Goal: Information Seeking & Learning: Get advice/opinions

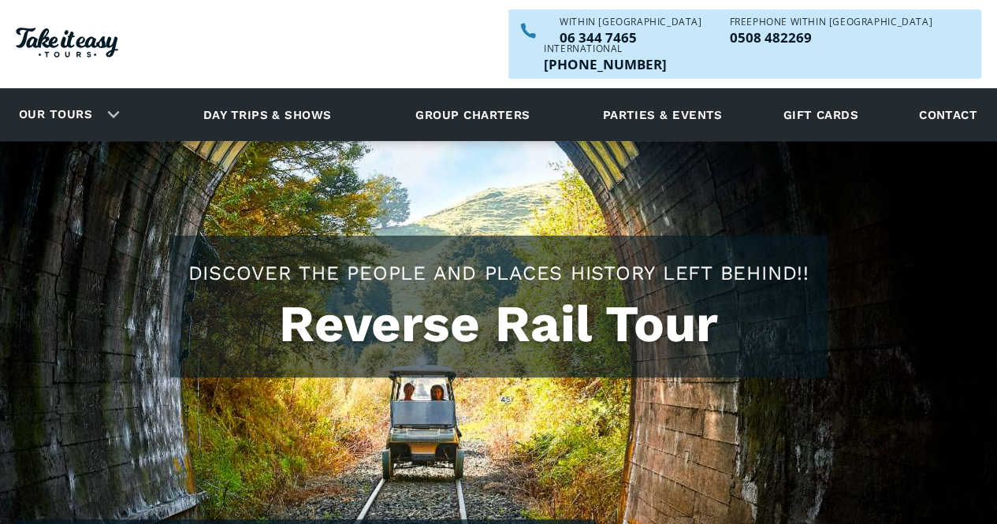
click at [671, 306] on h1 "Reverse Rail Tour" at bounding box center [498, 324] width 627 height 59
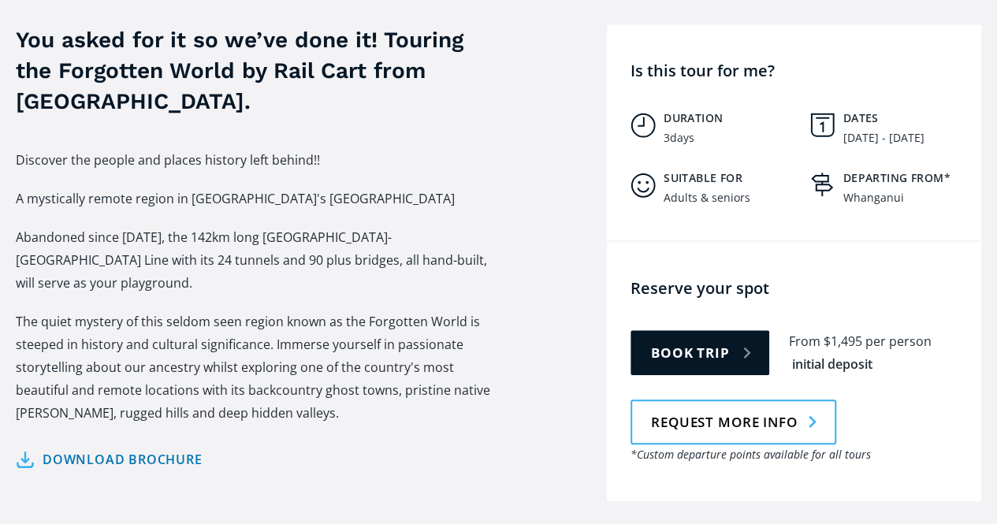
scroll to position [589, 0]
click at [731, 403] on link "Request more info" at bounding box center [733, 422] width 206 height 45
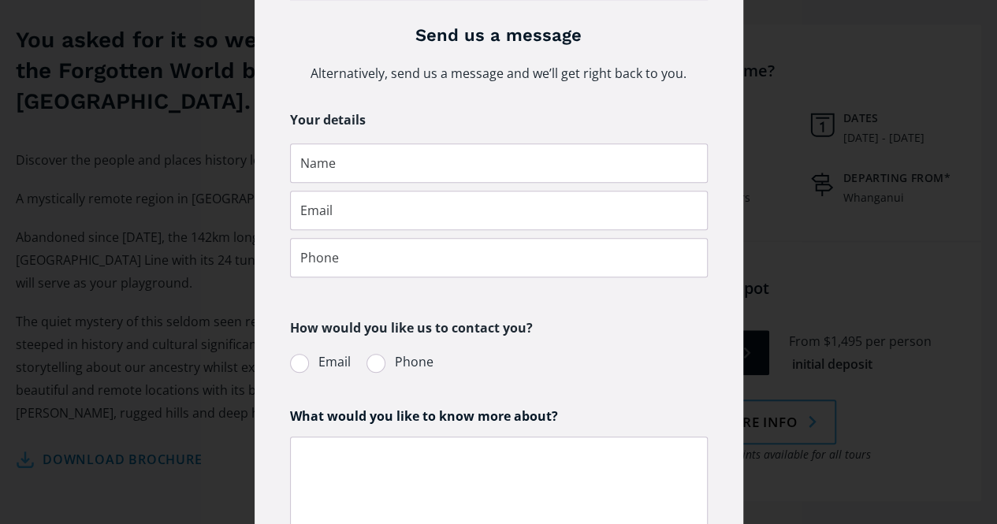
scroll to position [337, 0]
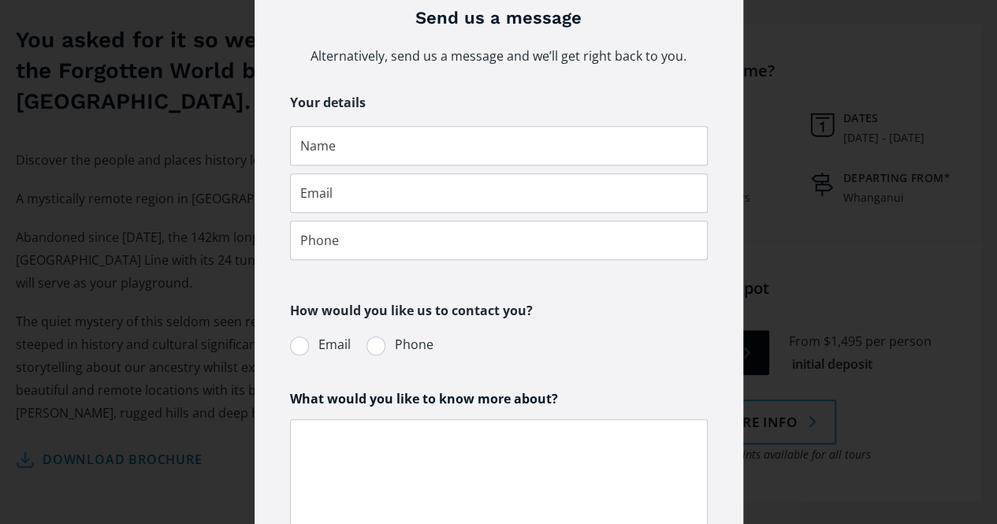
click at [813, 361] on div "Give us a call Want to find out more? Give our friendly team a call. Within NZ …" at bounding box center [499, 179] width 934 height 971
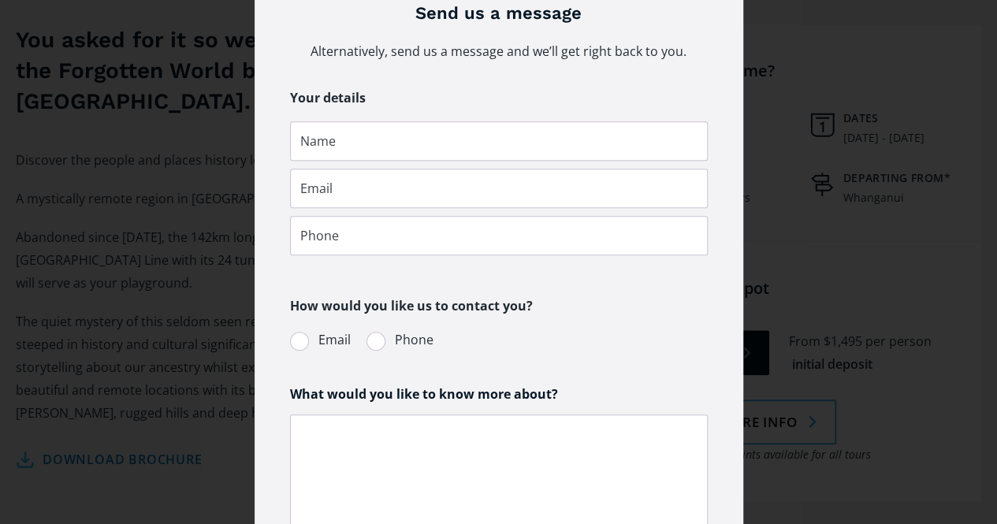
scroll to position [340, 0]
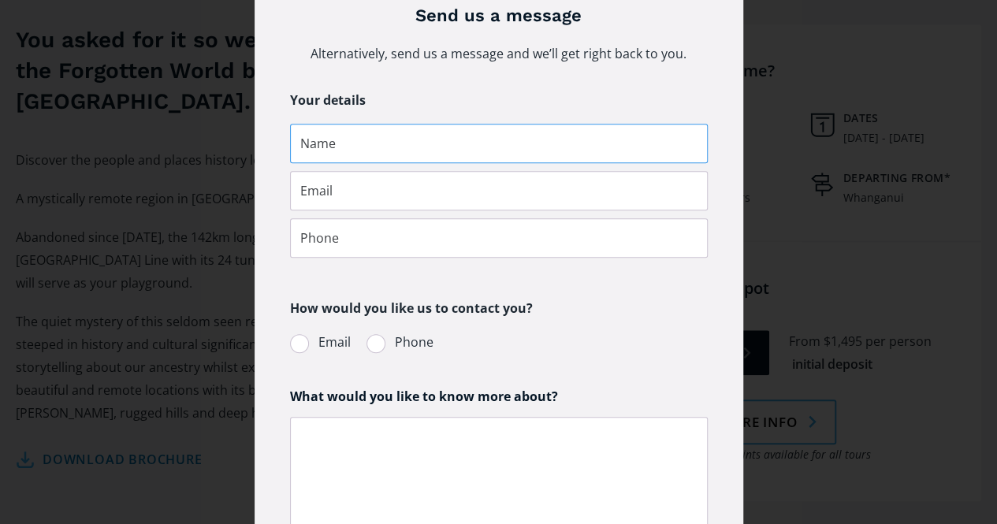
click at [390, 142] on input "Request more info pop-up form" at bounding box center [499, 143] width 418 height 39
click at [331, 143] on input "Request more info pop-up form" at bounding box center [499, 143] width 418 height 39
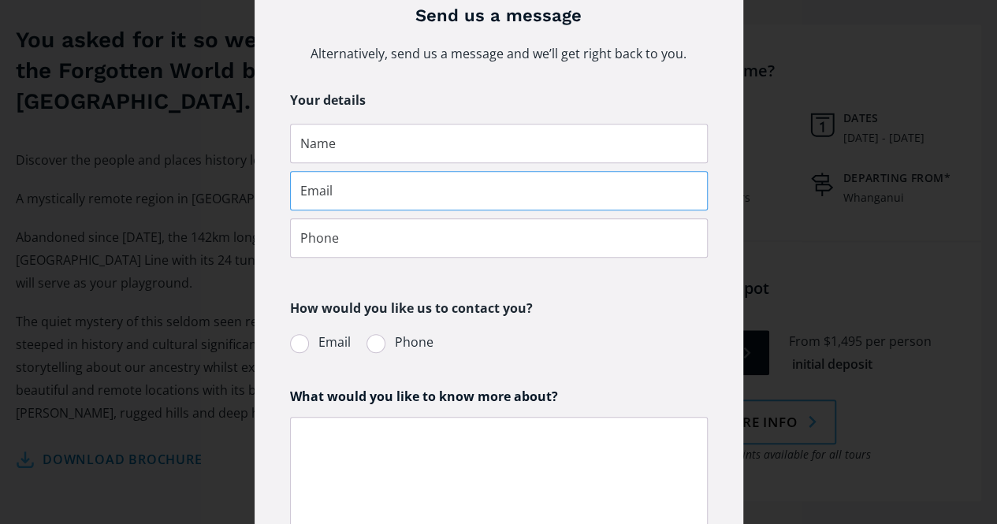
type input "d"
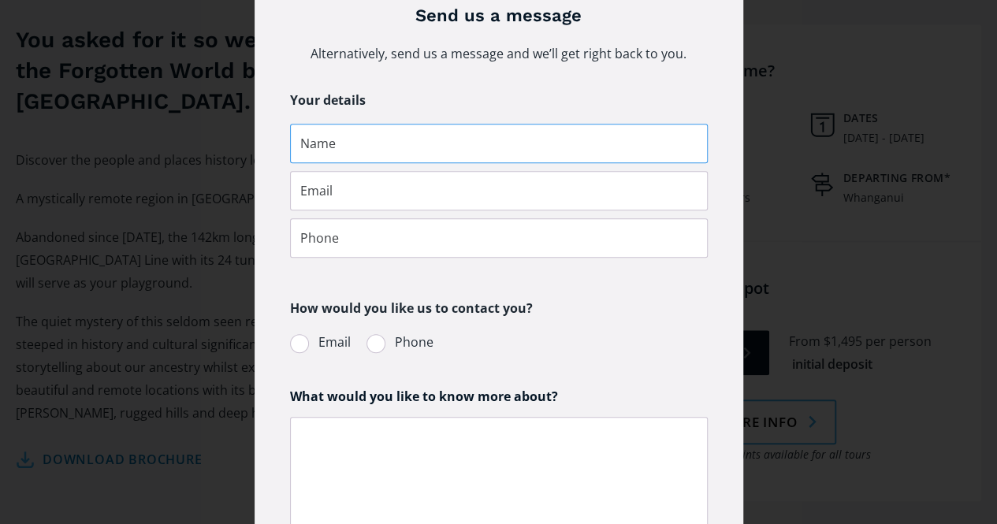
click at [351, 141] on input "Request more info pop-up form" at bounding box center [499, 143] width 418 height 39
type input "Dot Mattocks"
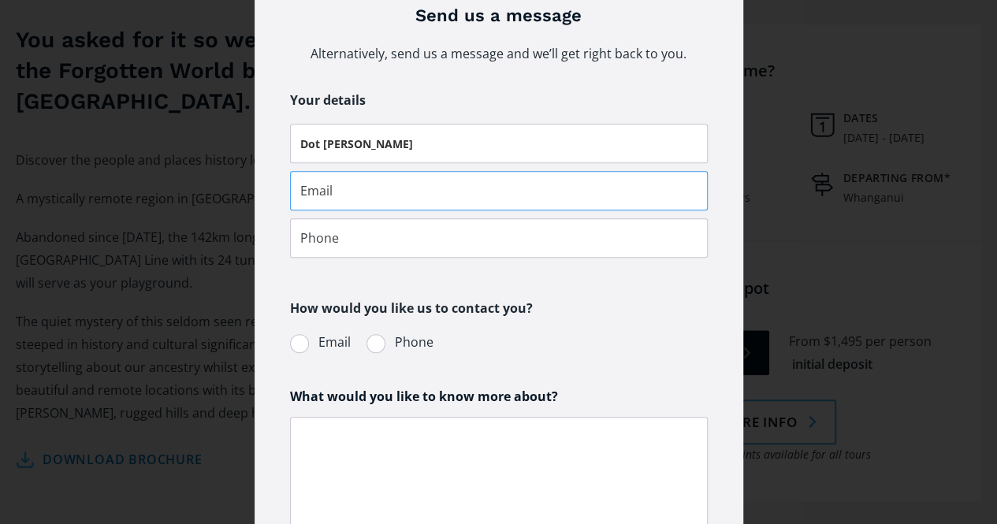
click at [355, 195] on input "Request more info pop-up form" at bounding box center [499, 190] width 418 height 39
type input "dotrichmat@xtra.co.nz"
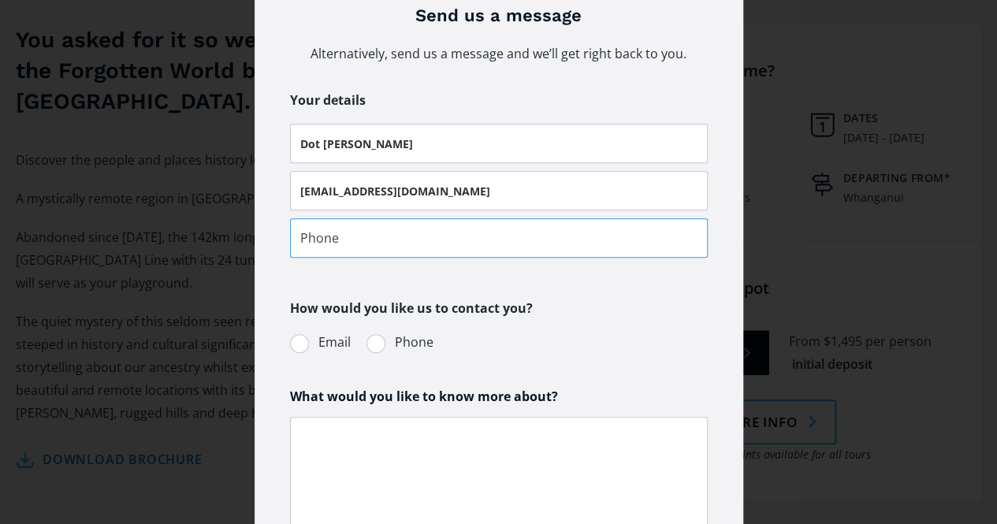
click at [366, 235] on input "Request more info pop-up form" at bounding box center [499, 237] width 418 height 39
type input "0"
type input "063278790"
click at [306, 341] on label "Email" at bounding box center [320, 342] width 61 height 21
click at [306, 341] on input "Email" at bounding box center [311, 342] width 10 height 10
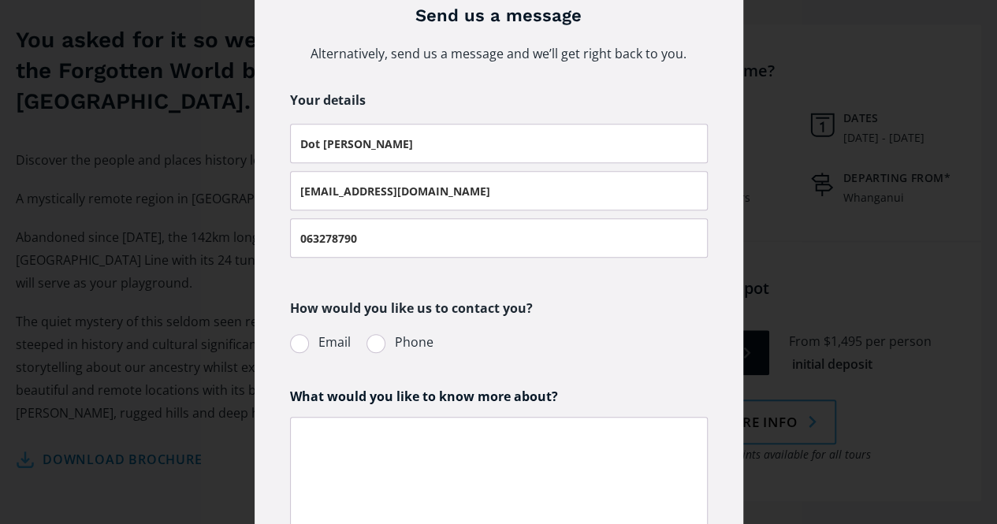
radio input "true"
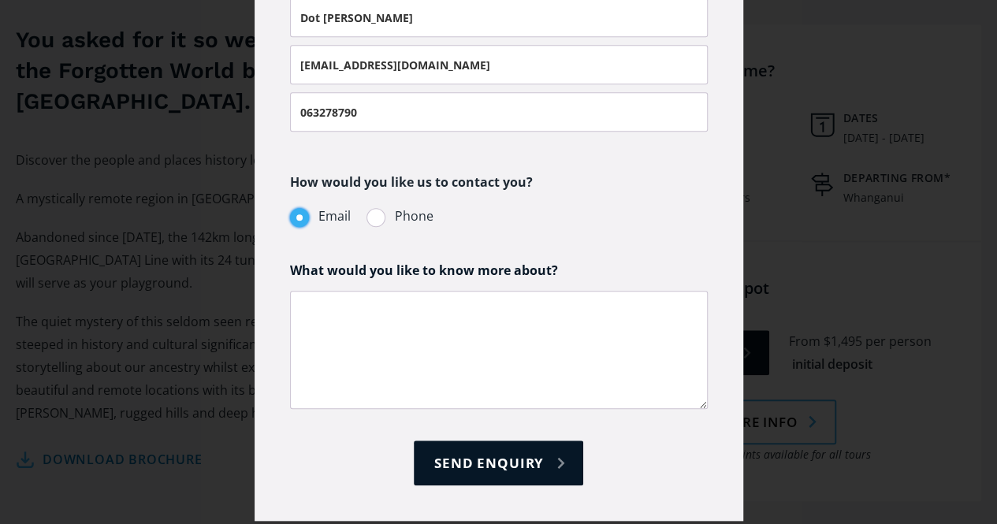
scroll to position [493, 0]
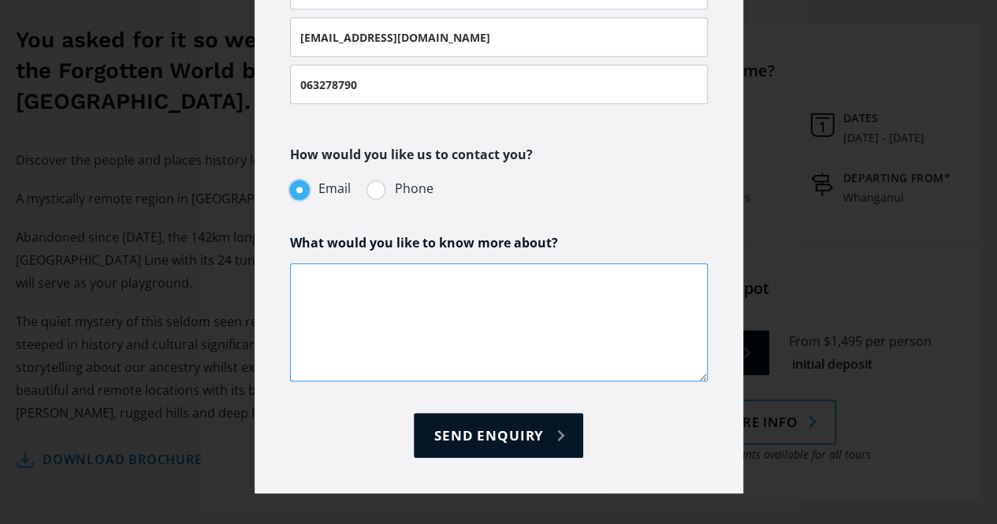
click at [331, 281] on textarea "Request more info pop-up form" at bounding box center [499, 322] width 418 height 118
type textarea "S"
click at [389, 82] on input "063278790" at bounding box center [499, 84] width 418 height 39
type input "0"
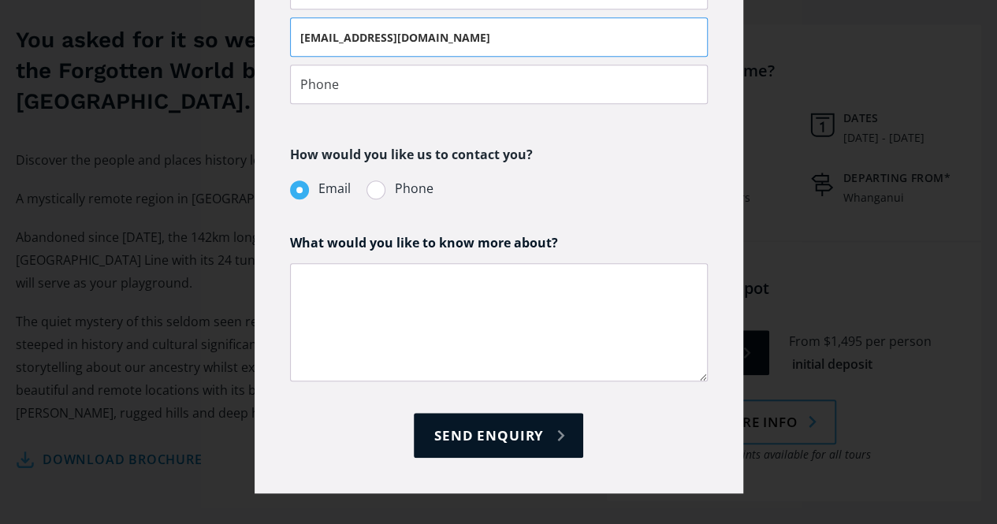
click at [441, 32] on input "dotrichmat@xtra.co.nz" at bounding box center [499, 36] width 418 height 39
click at [974, 46] on div "Give us a call Want to find out more? Give our friendly team a call. Within NZ …" at bounding box center [498, 24] width 997 height 1034
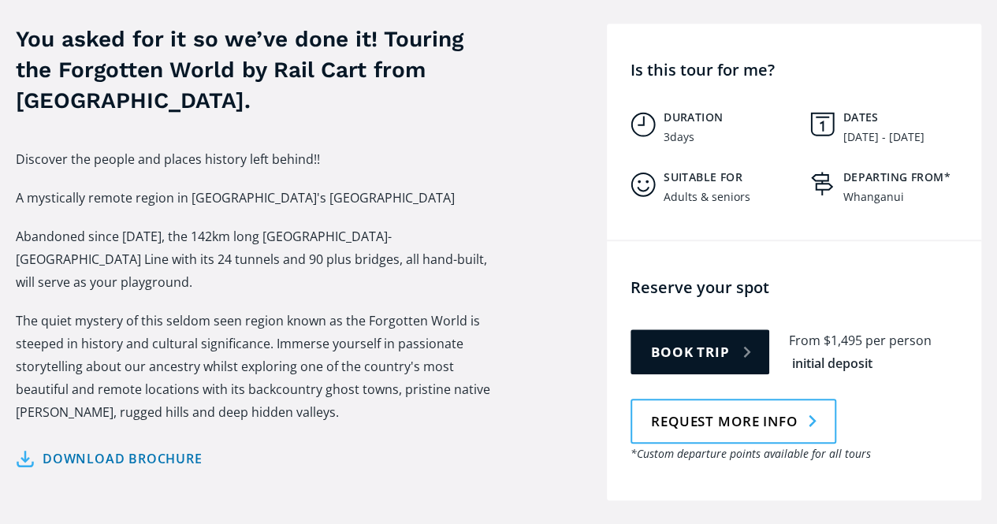
scroll to position [594, 0]
